Goal: Transaction & Acquisition: Purchase product/service

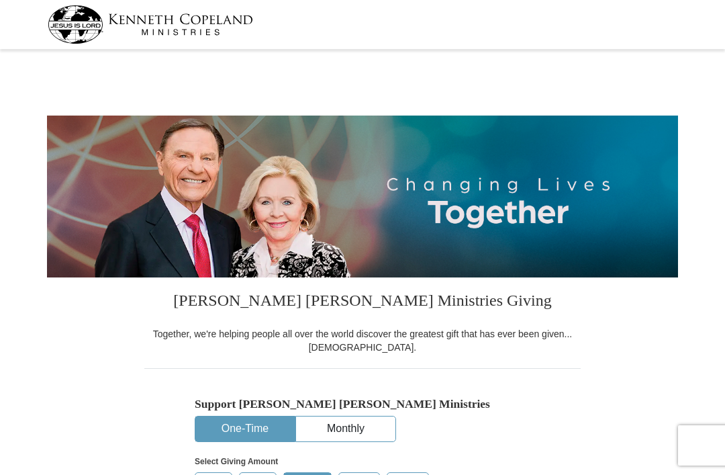
select select "SC"
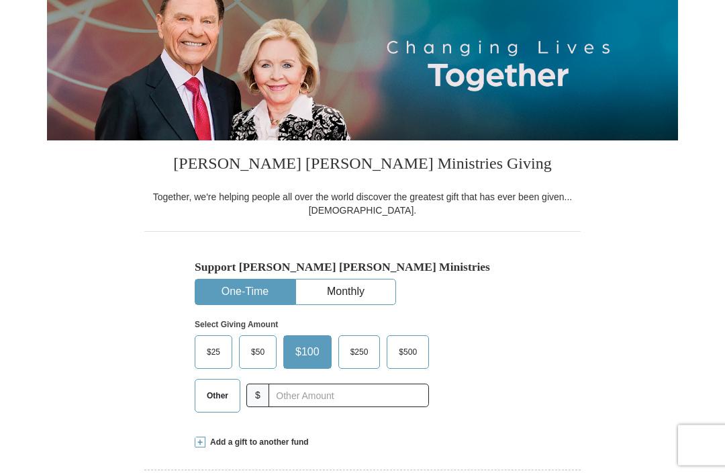
scroll to position [137, 0]
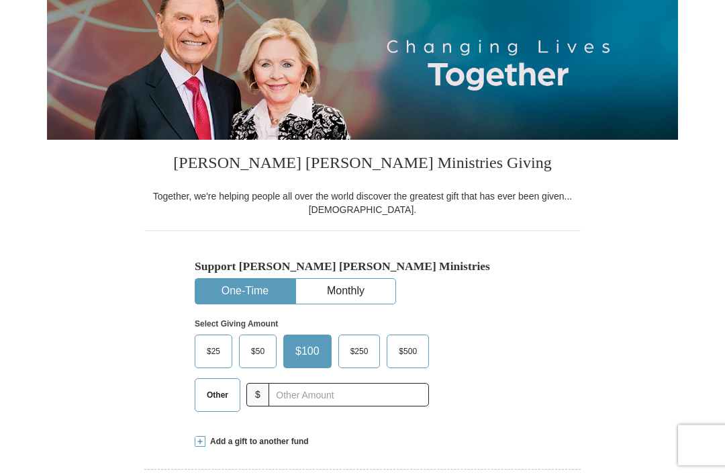
click at [210, 400] on span "Other" at bounding box center [217, 396] width 35 height 20
click at [0, 0] on input "Other" at bounding box center [0, 0] width 0 height 0
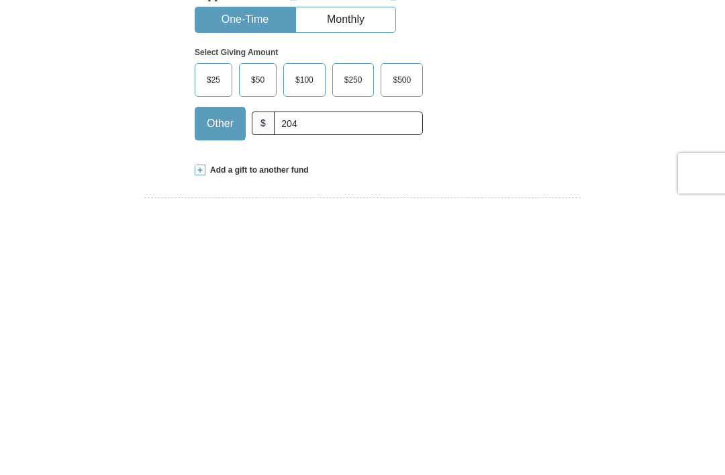
scroll to position [410, 0]
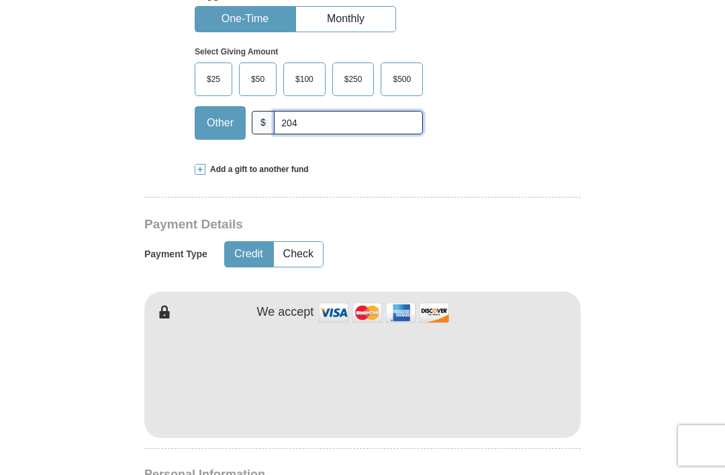
type input "204"
click at [308, 257] on button "Check" at bounding box center [298, 254] width 49 height 25
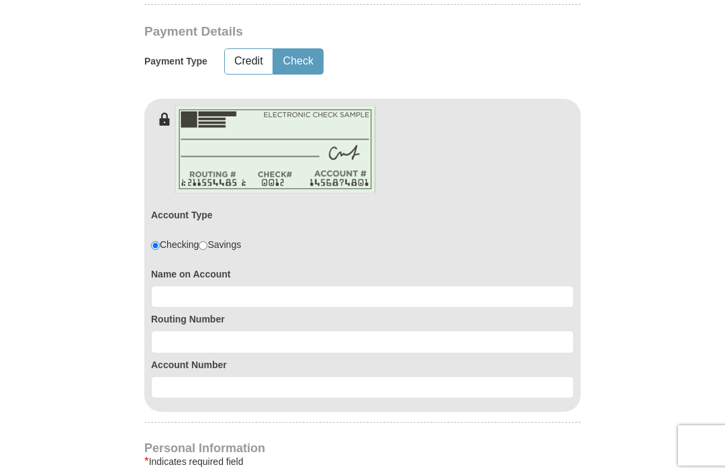
scroll to position [609, 0]
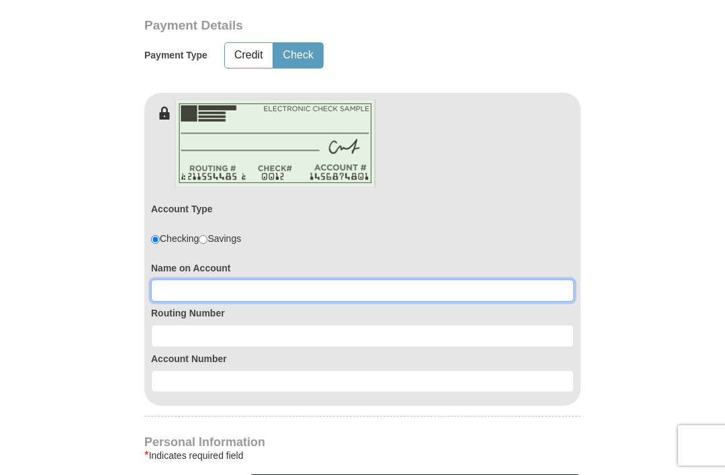
click at [372, 289] on input at bounding box center [362, 290] width 423 height 23
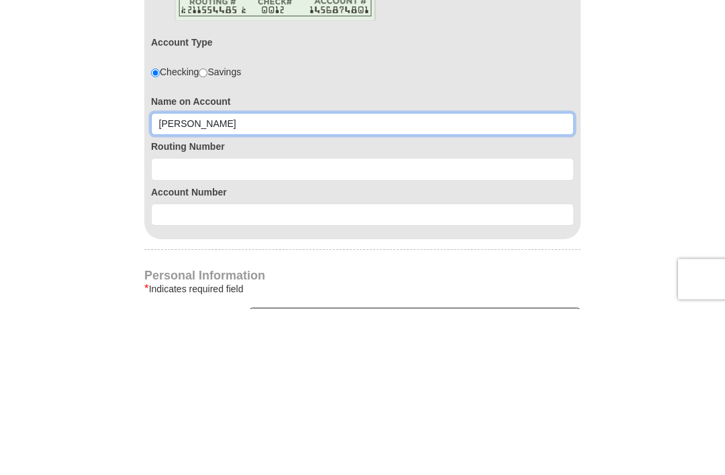
type input "[PERSON_NAME]"
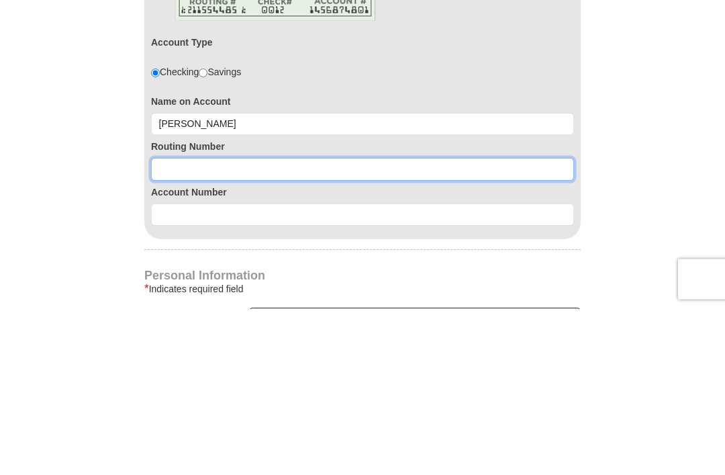
click at [429, 324] on input at bounding box center [362, 335] width 423 height 23
type input "064008637"
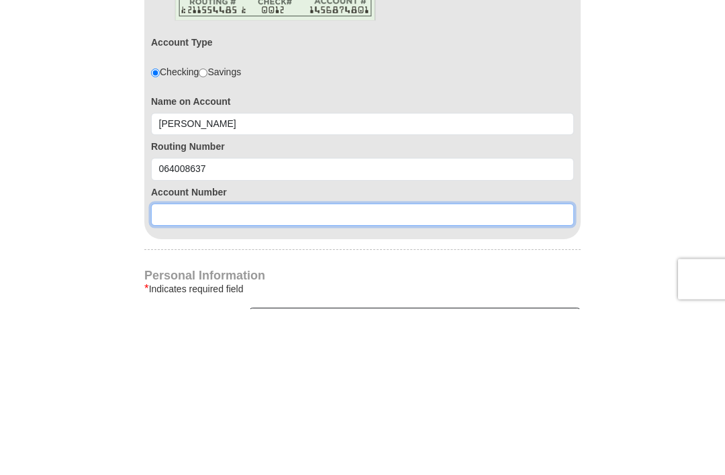
click at [410, 370] on input at bounding box center [362, 381] width 423 height 23
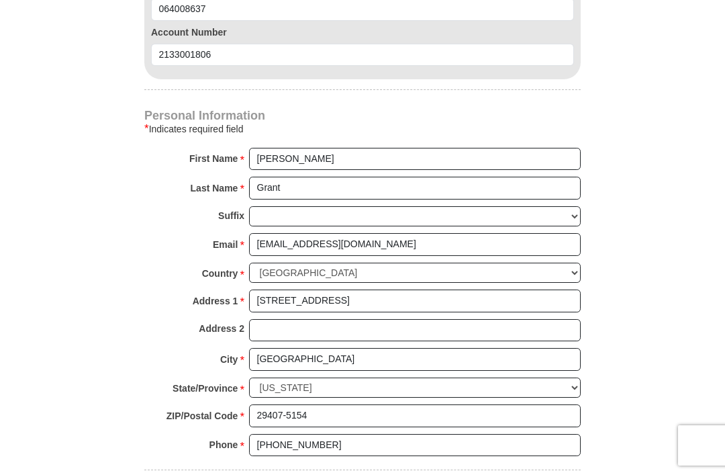
scroll to position [1174, 0]
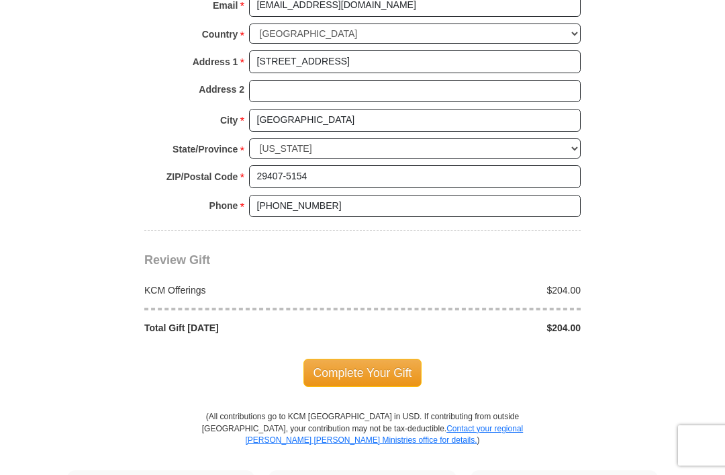
type input "2133001806"
click at [367, 363] on span "Complete Your Gift" at bounding box center [363, 373] width 119 height 28
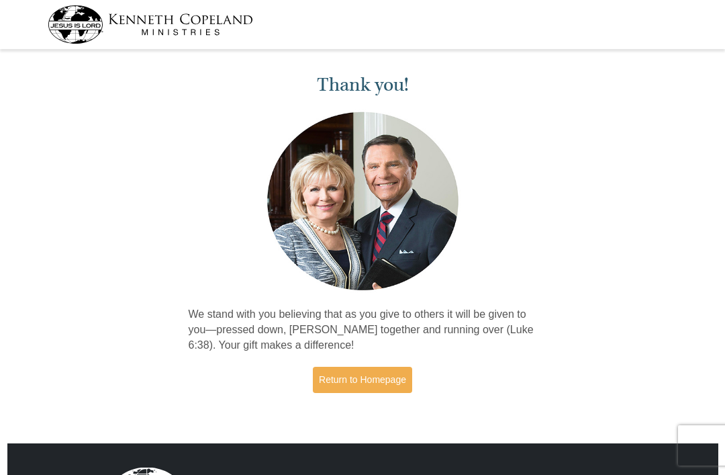
click at [73, 392] on div "Thank you! We stand with you believing that as you give to others it will be gi…" at bounding box center [362, 235] width 725 height 363
